Goal: Use online tool/utility: Utilize a website feature to perform a specific function

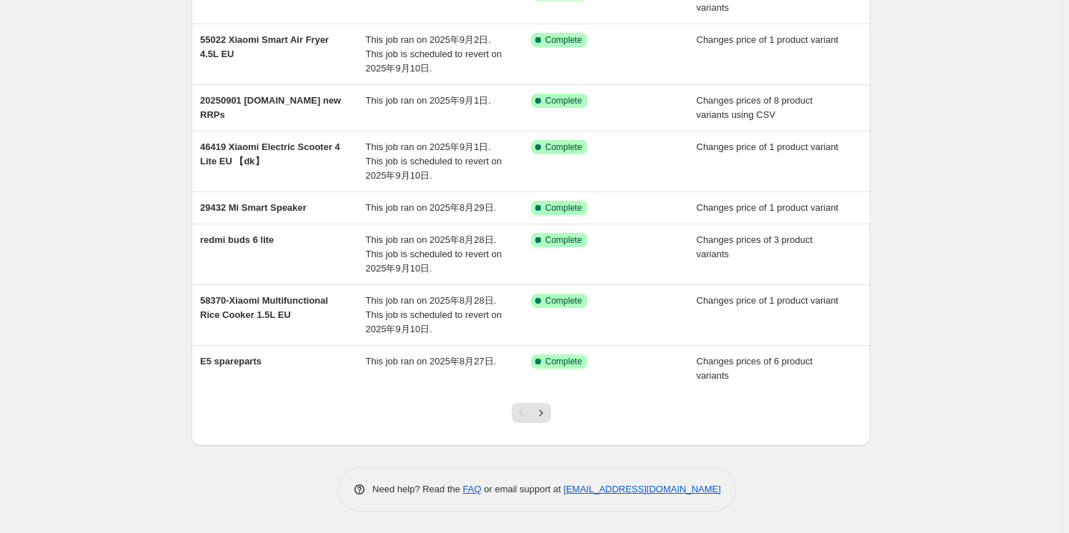
scroll to position [287, 0]
click at [542, 409] on icon "Next" at bounding box center [541, 413] width 14 height 14
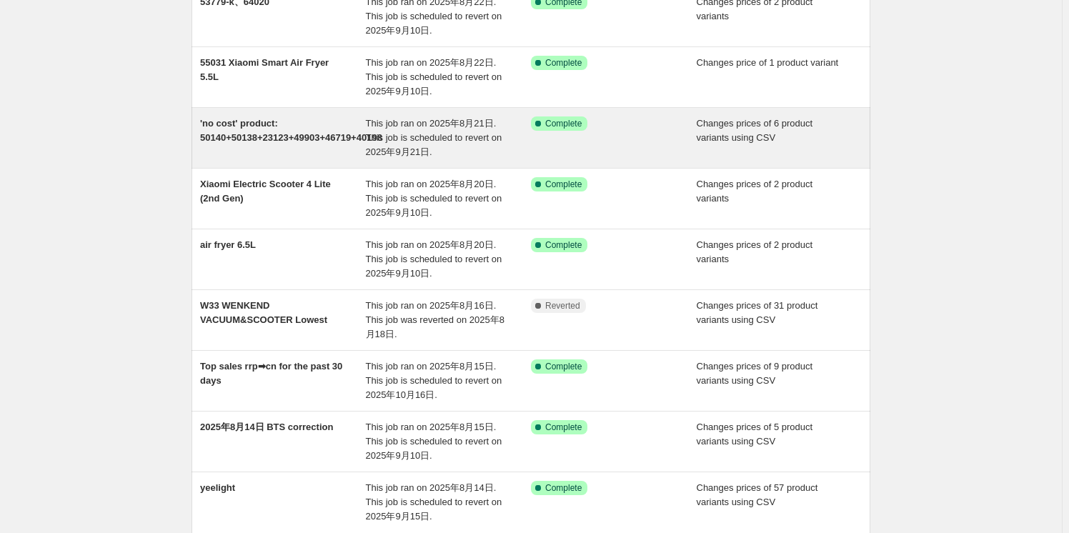
scroll to position [324, 0]
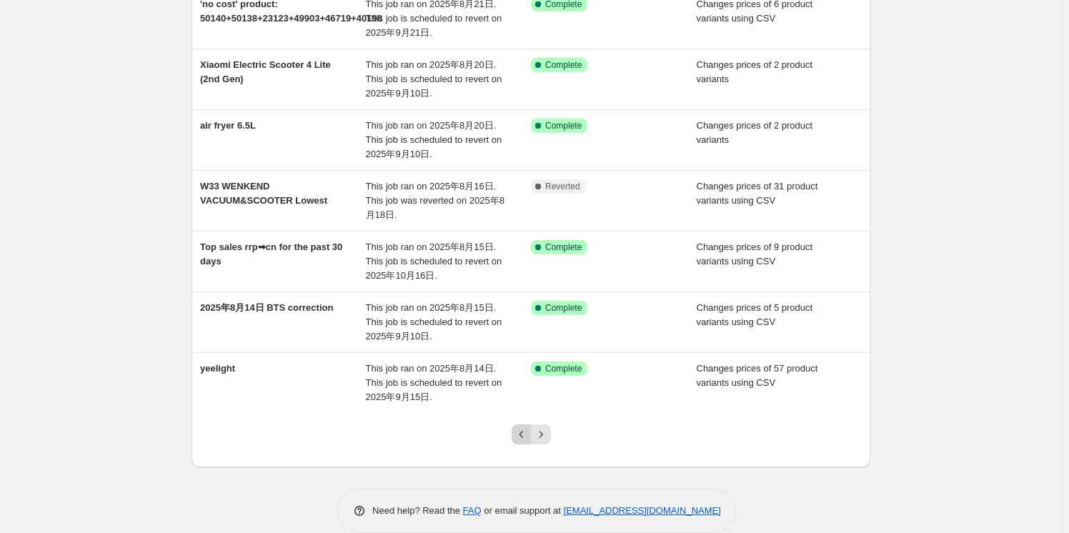
click at [518, 432] on icon "Previous" at bounding box center [522, 434] width 14 height 14
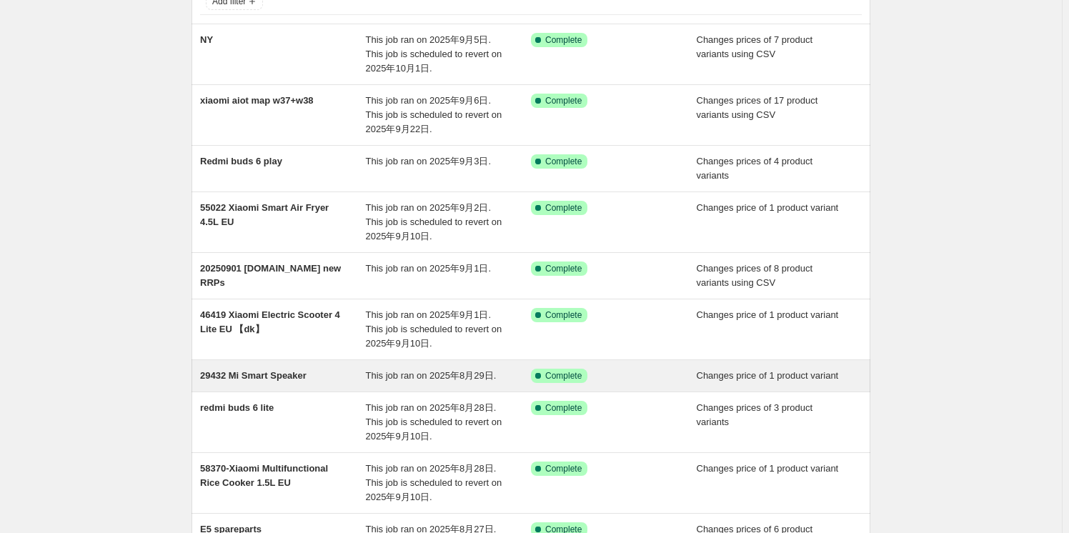
scroll to position [92, 0]
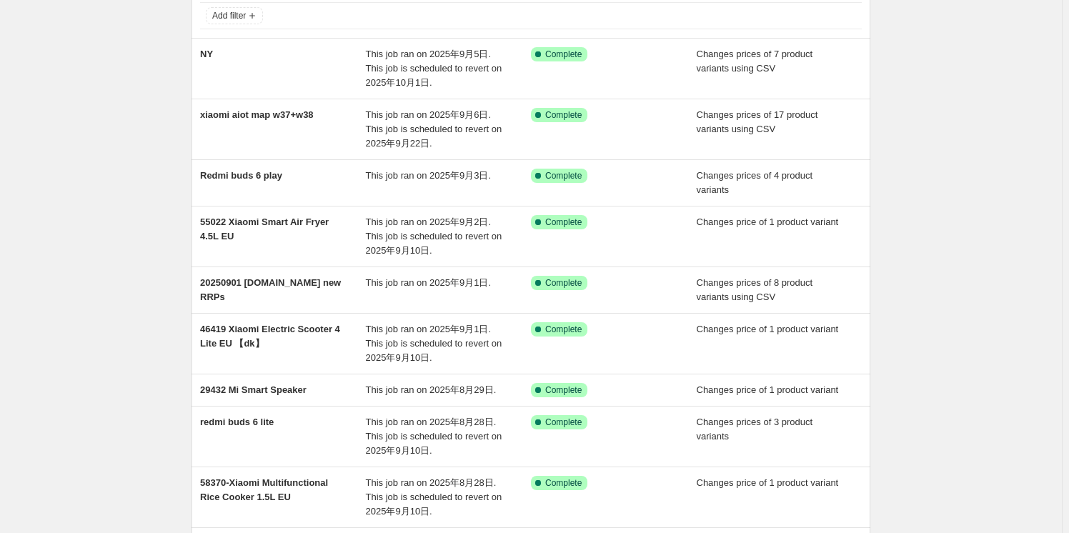
click at [134, 76] on div "NA Bulk Price Editor. This page is ready NA Bulk Price Editor Add new price cha…" at bounding box center [531, 312] width 1062 height 808
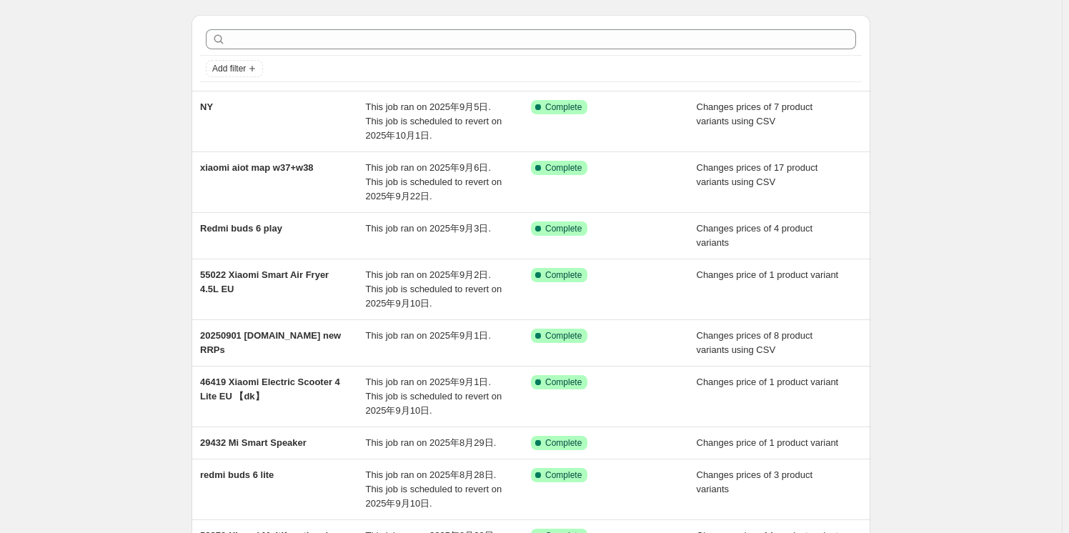
scroll to position [0, 0]
